Goal: Transaction & Acquisition: Purchase product/service

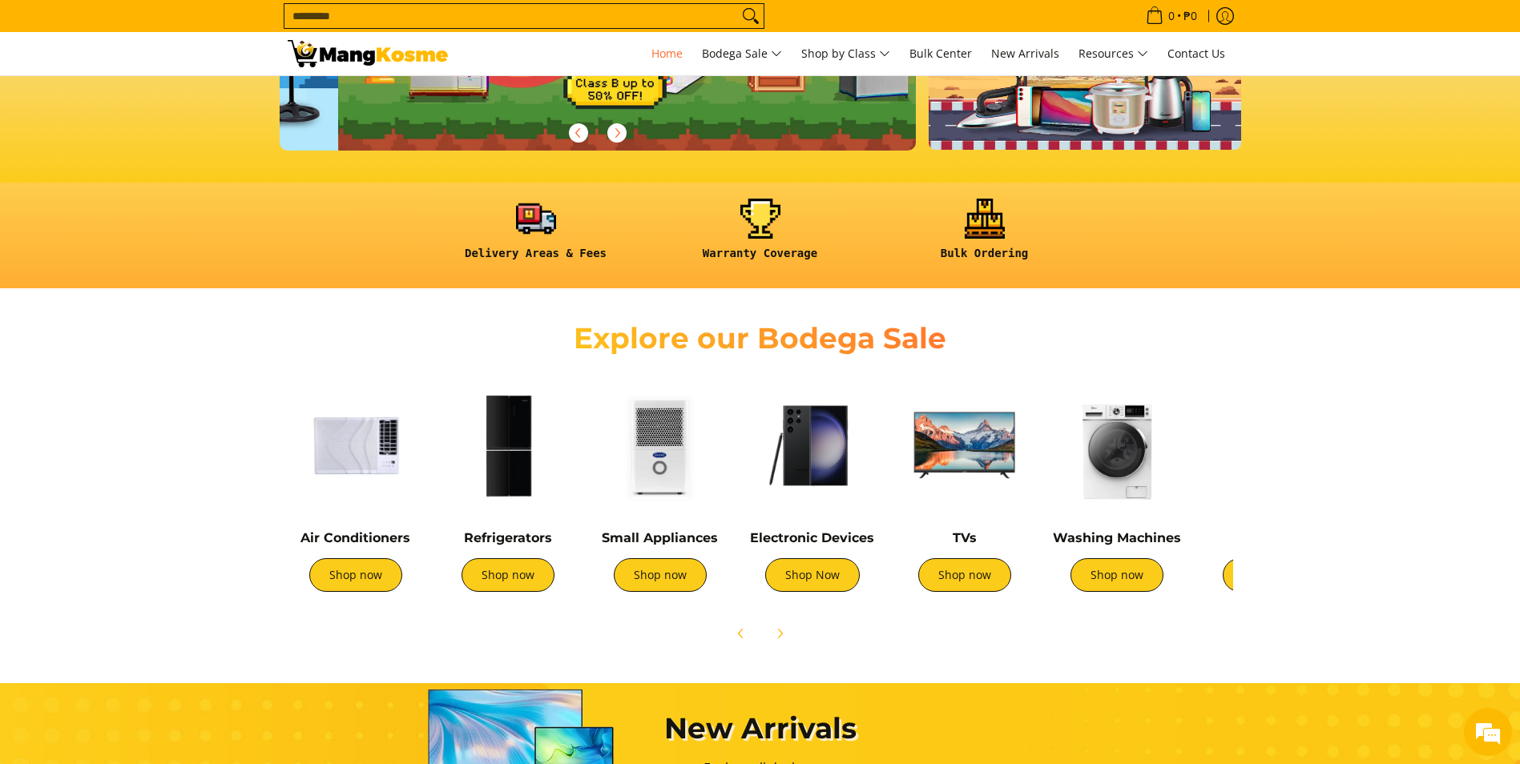
scroll to position [0, 637]
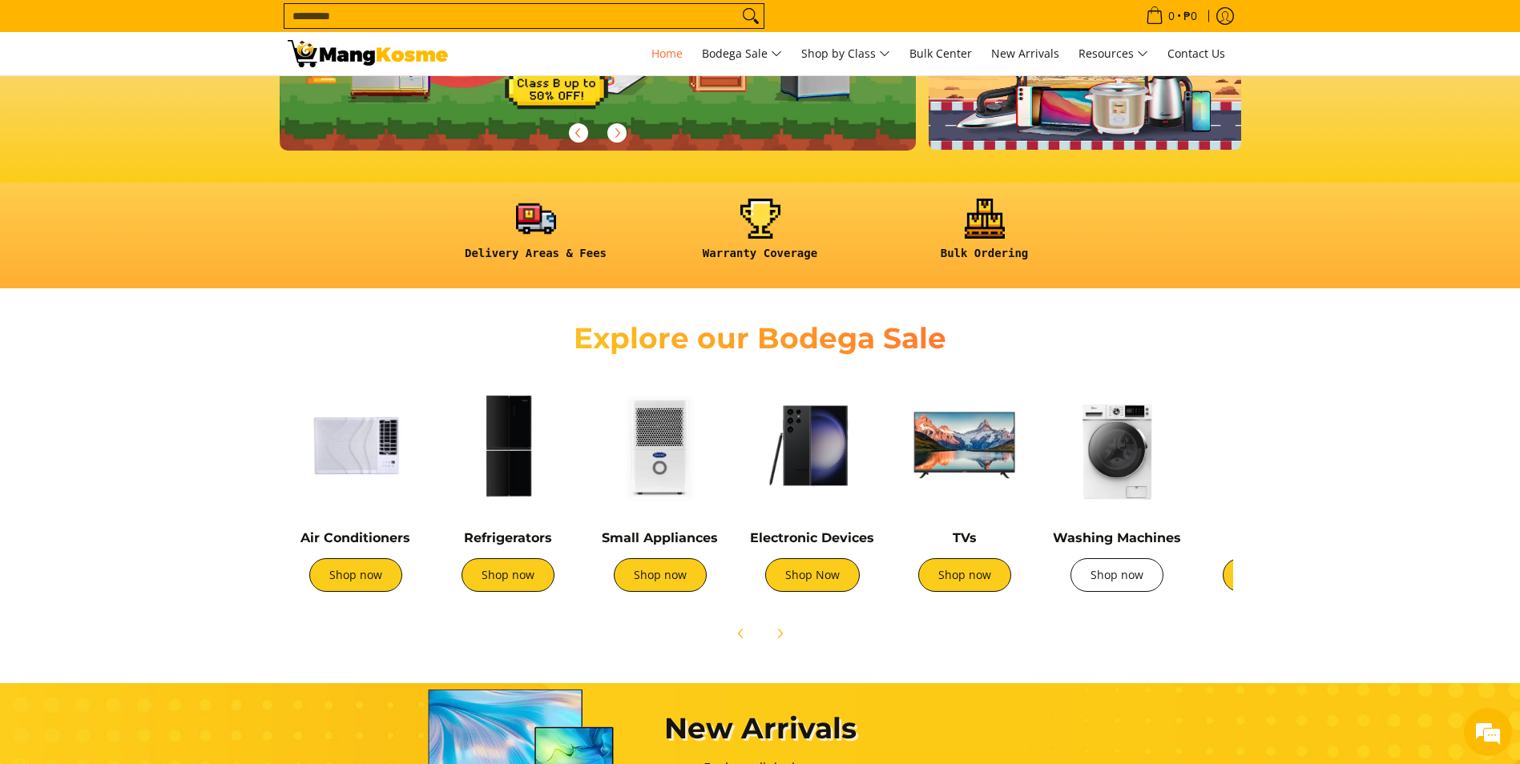
click at [1114, 570] on link "Shop now" at bounding box center [1116, 575] width 93 height 34
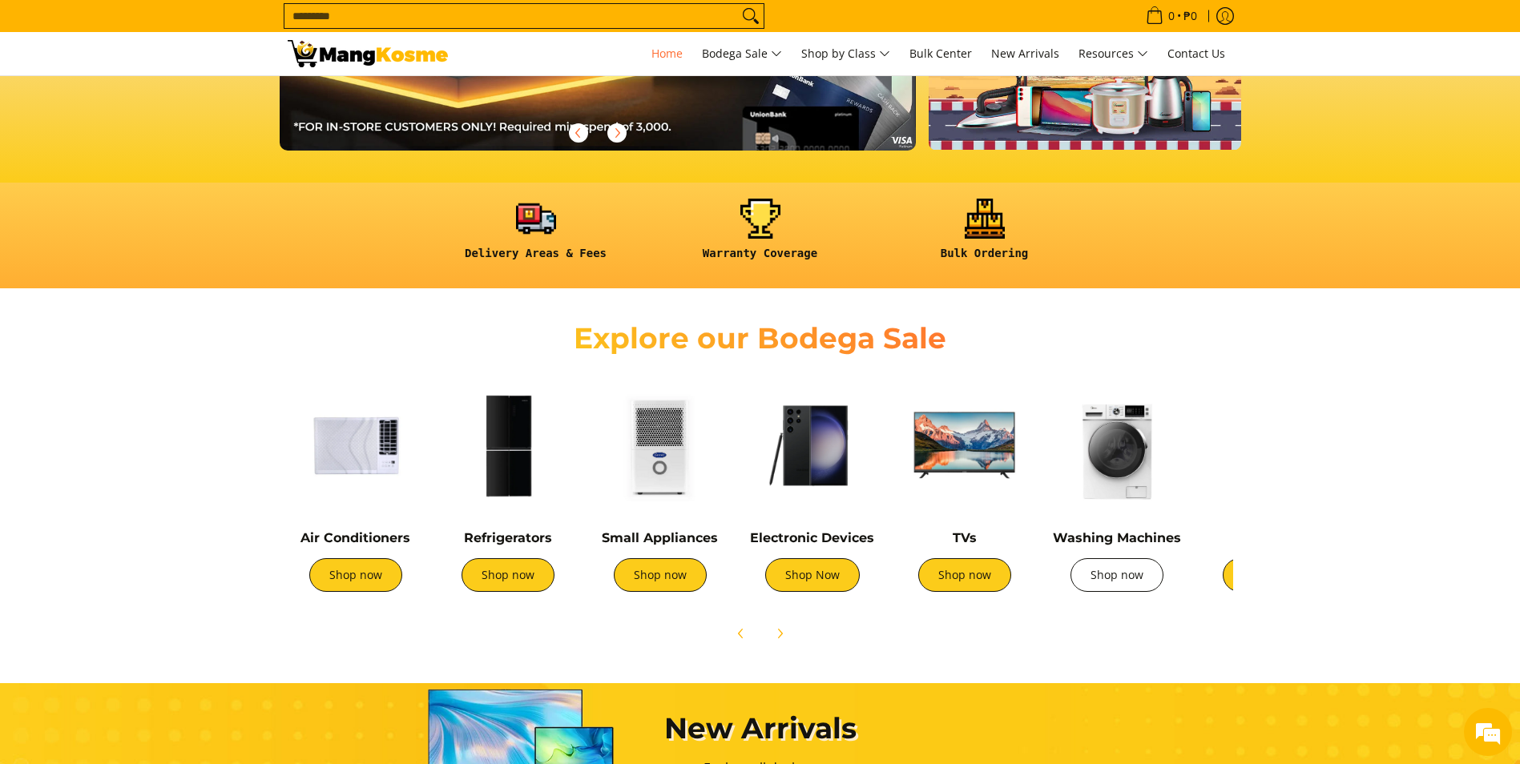
scroll to position [0, 1274]
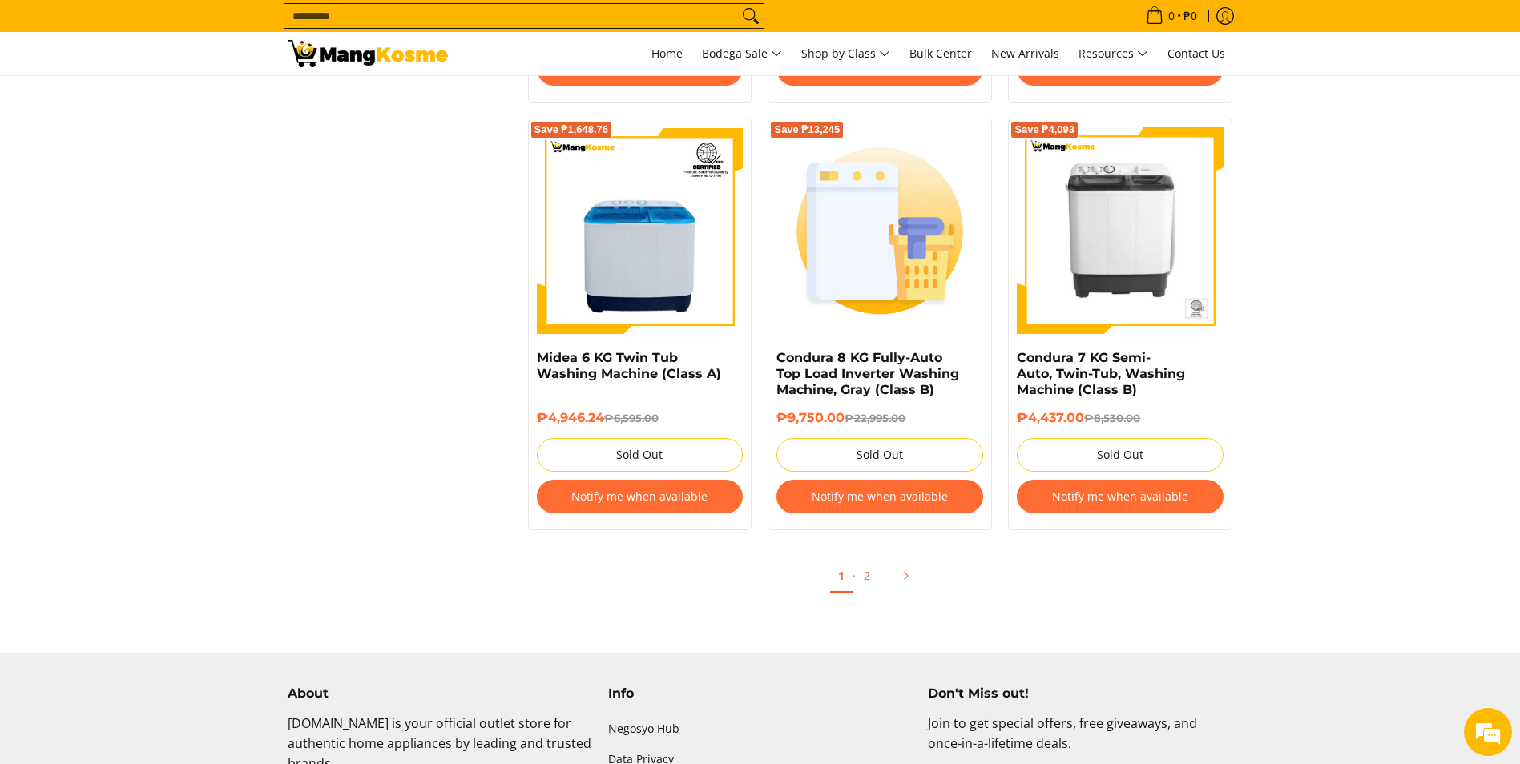
scroll to position [3205, 0]
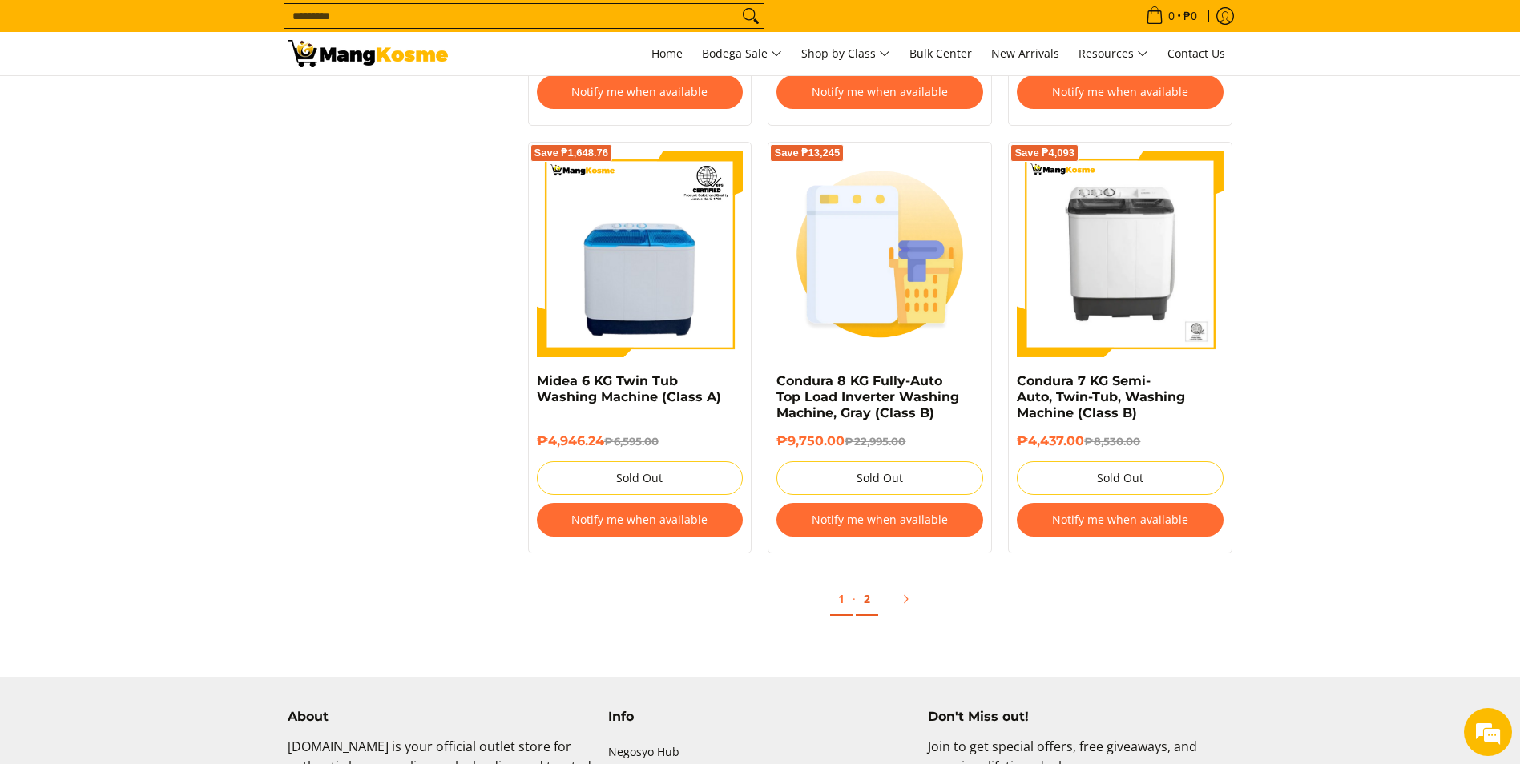
click at [865, 598] on link "2" at bounding box center [867, 599] width 22 height 33
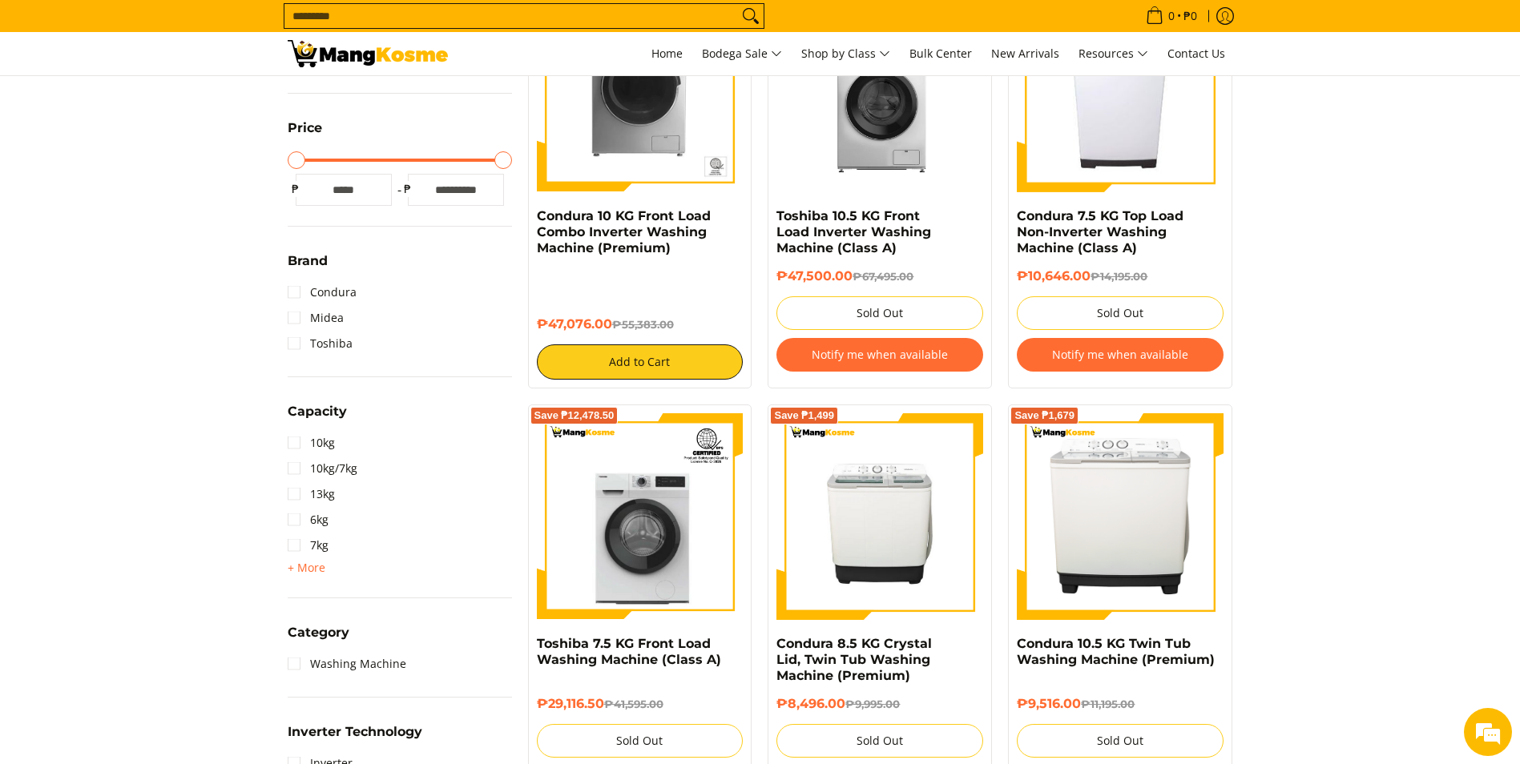
scroll to position [240, 0]
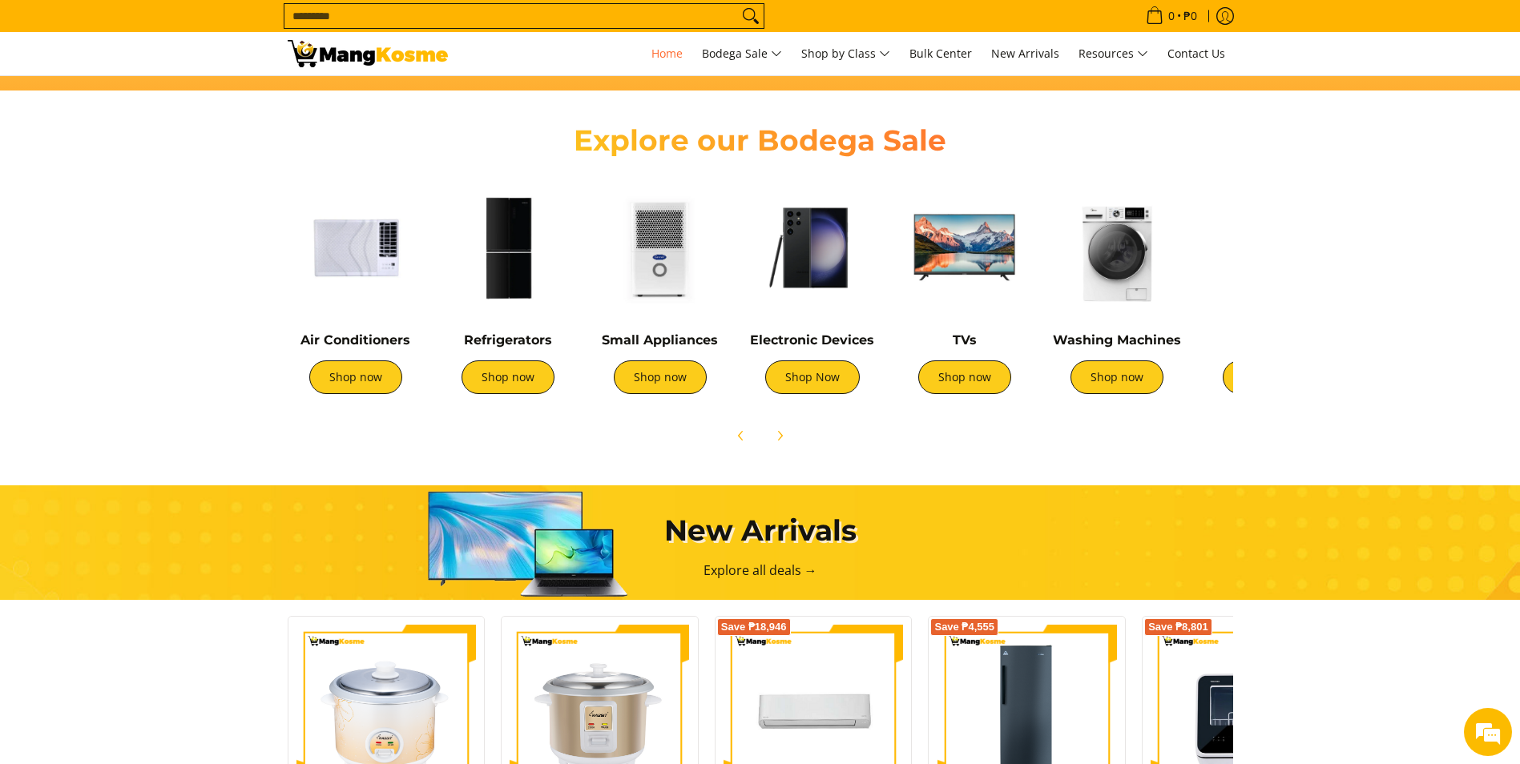
scroll to position [0, 1911]
click at [511, 368] on link "Shop now" at bounding box center [507, 378] width 93 height 34
click at [511, 377] on link "Shop now" at bounding box center [507, 378] width 93 height 34
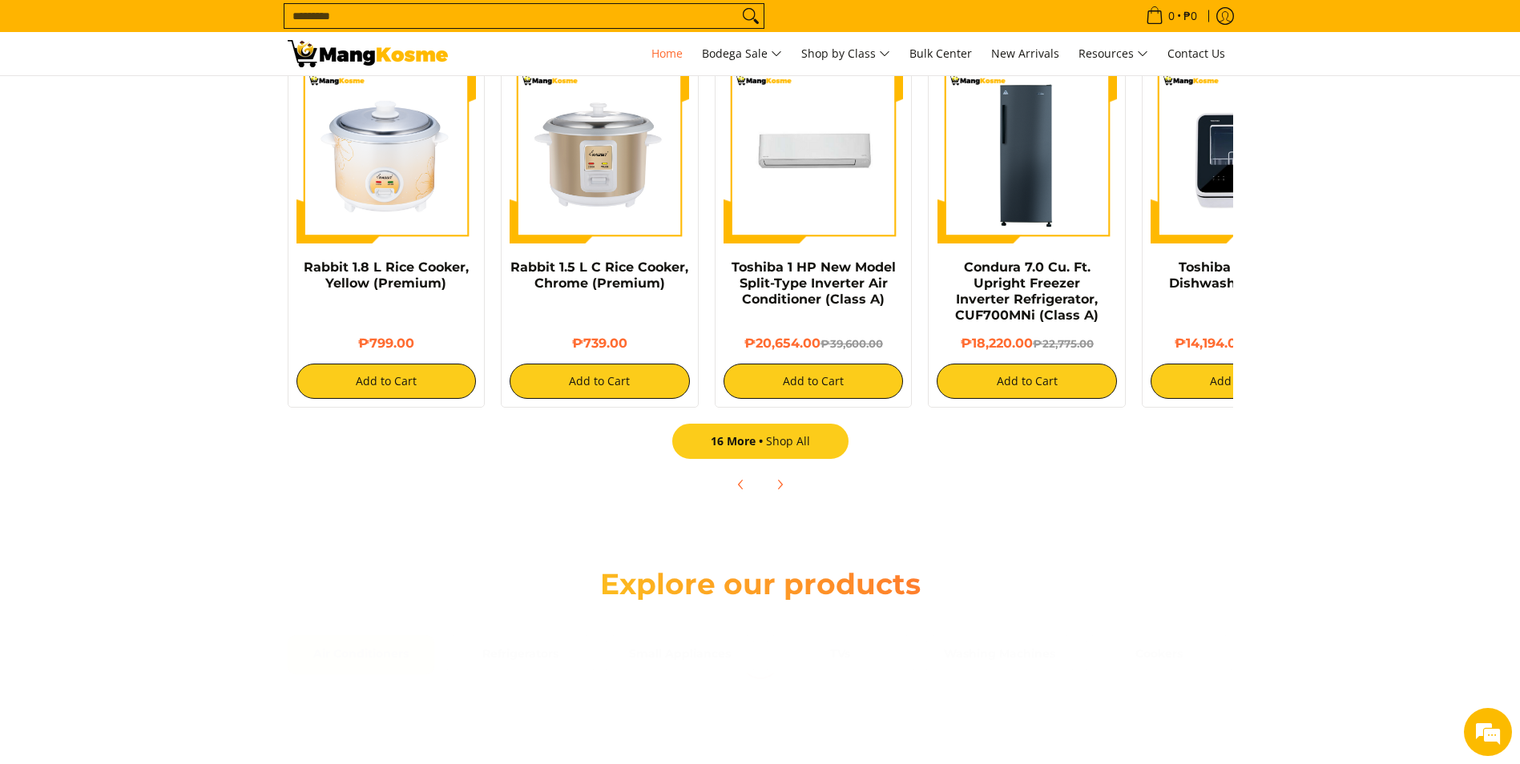
scroll to position [0, 2548]
click at [804, 442] on link "16 More Shop All" at bounding box center [760, 441] width 176 height 35
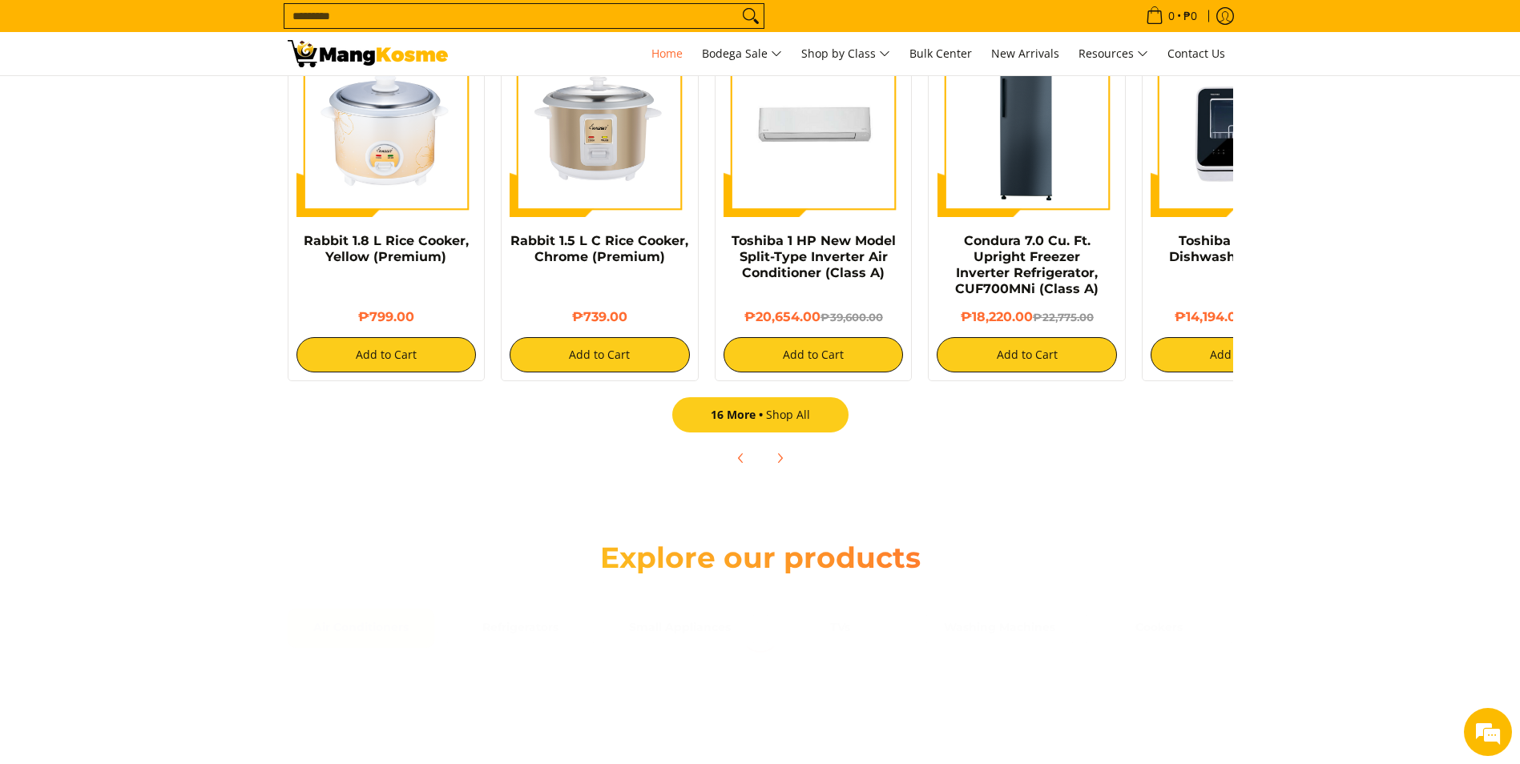
scroll to position [0, 1]
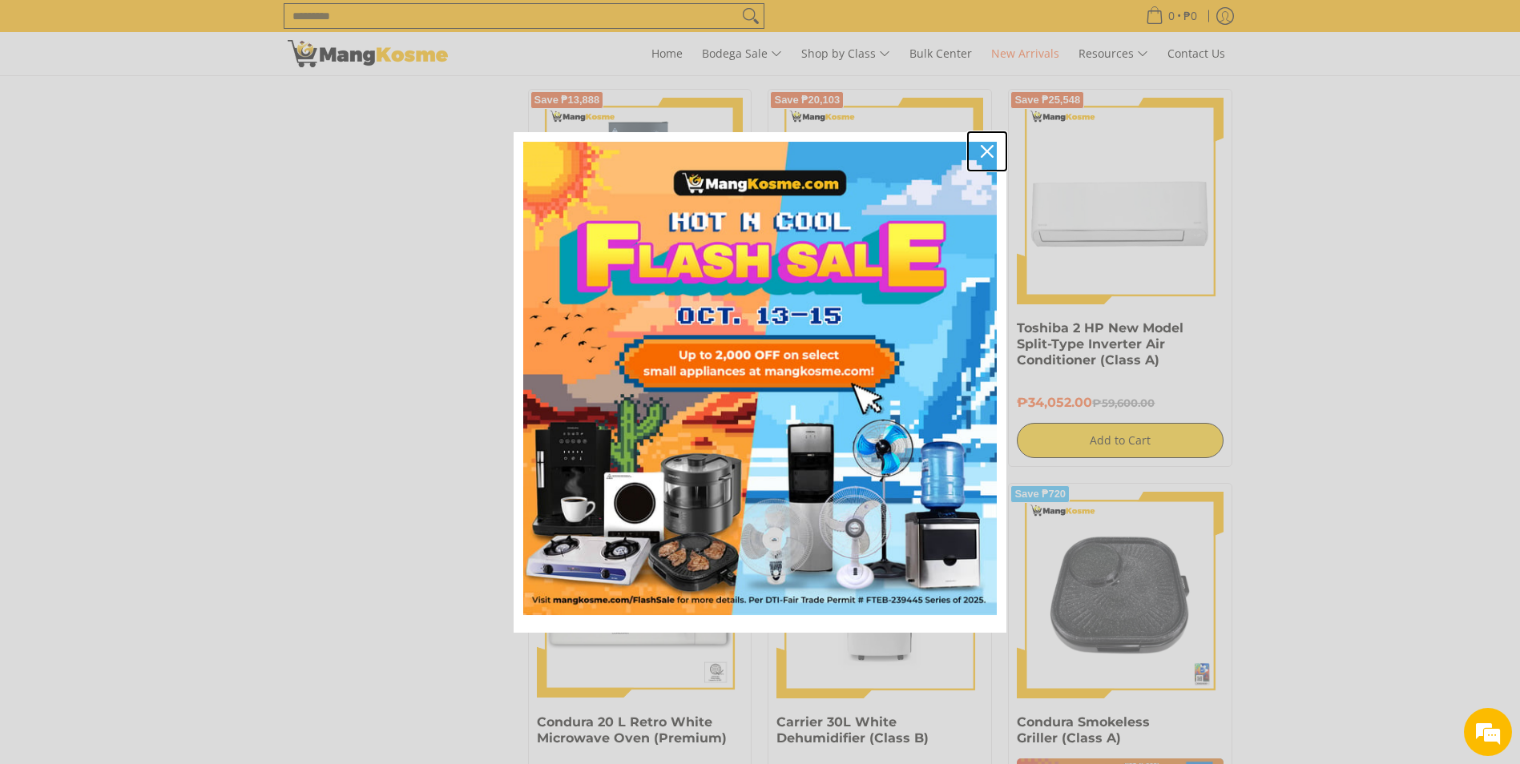
click at [990, 154] on icon "close icon" at bounding box center [987, 151] width 13 height 13
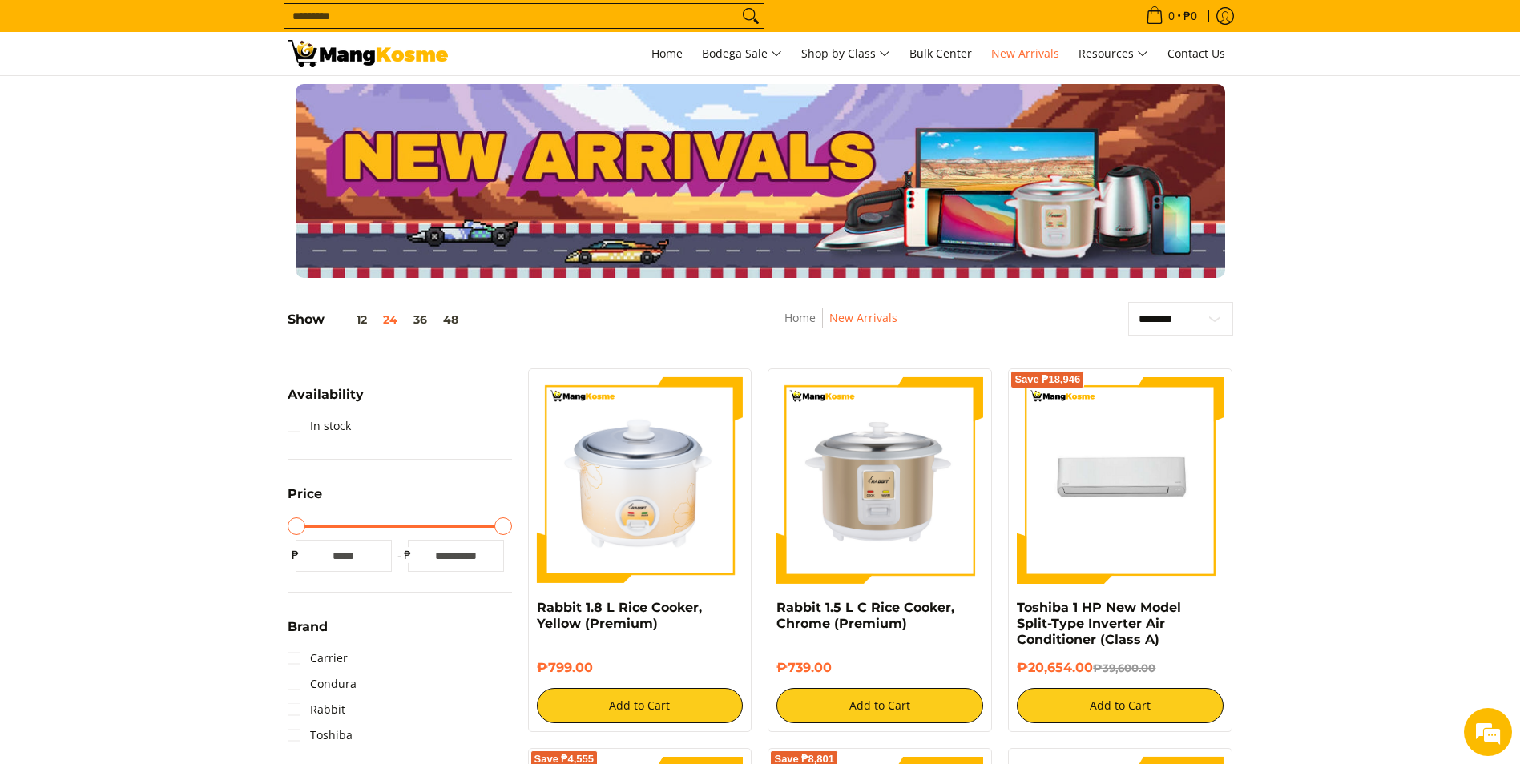
click at [406, 7] on input "Search..." at bounding box center [510, 16] width 453 height 24
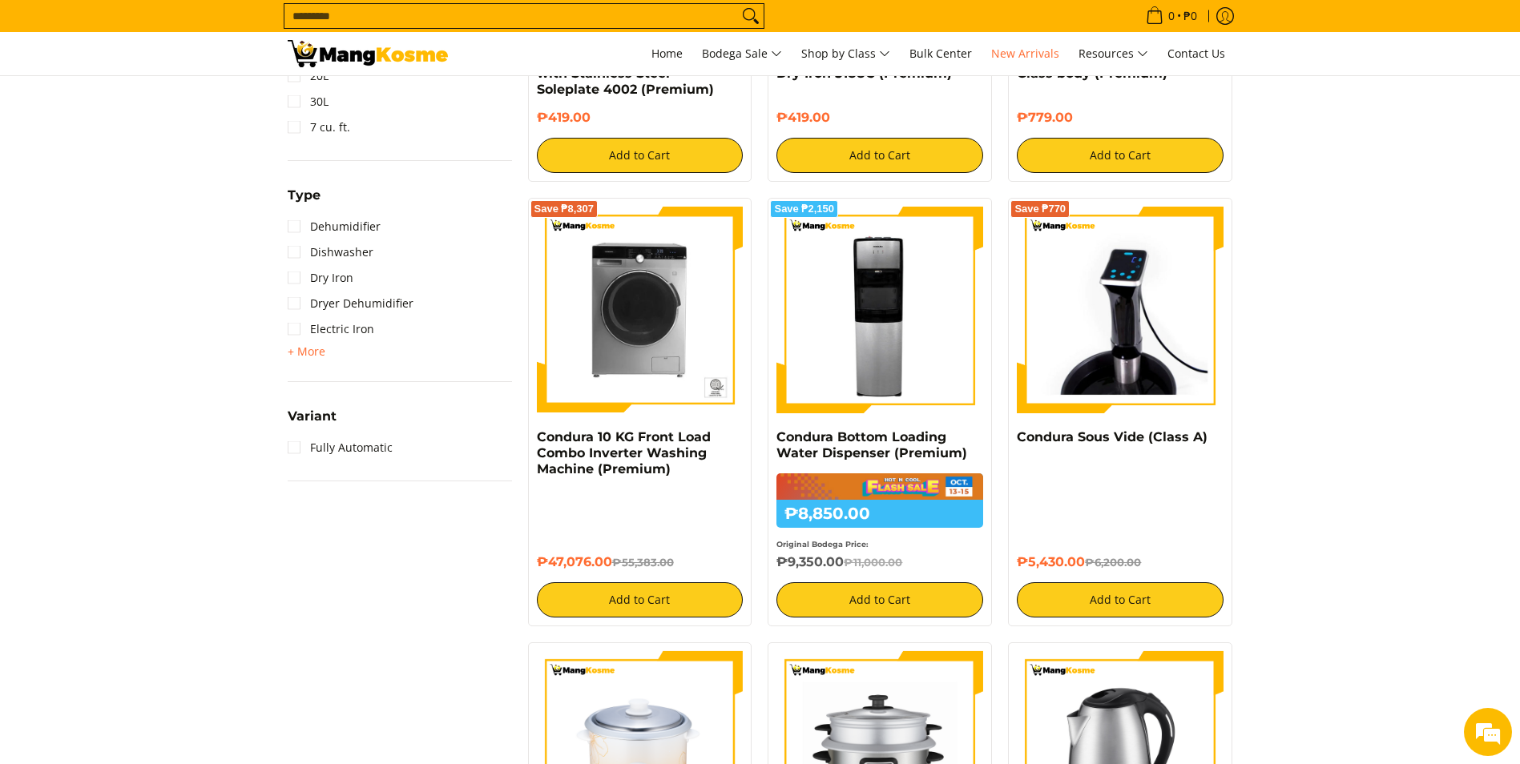
scroll to position [1282, 0]
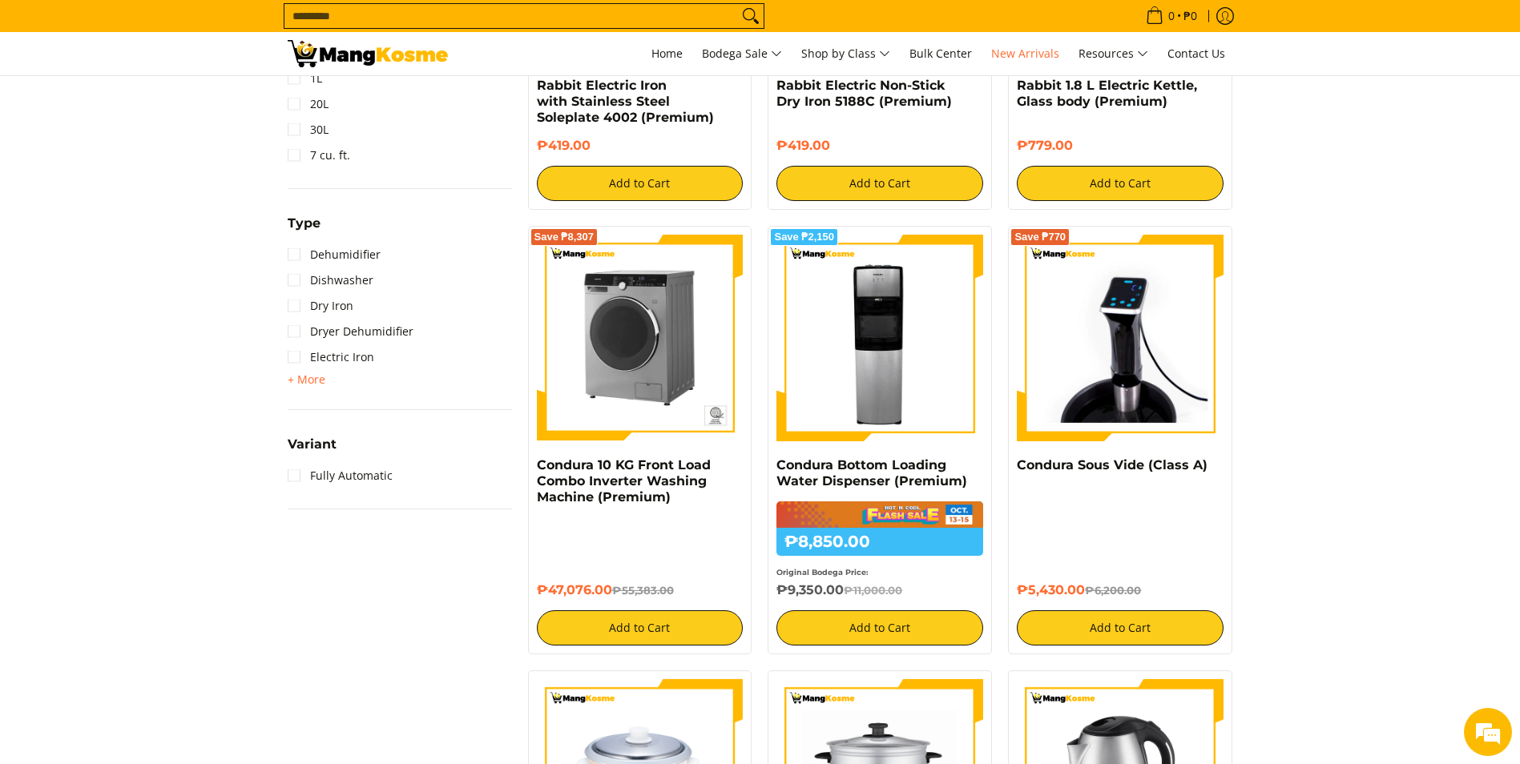
click at [673, 336] on img at bounding box center [640, 338] width 207 height 207
